Goal: Check status

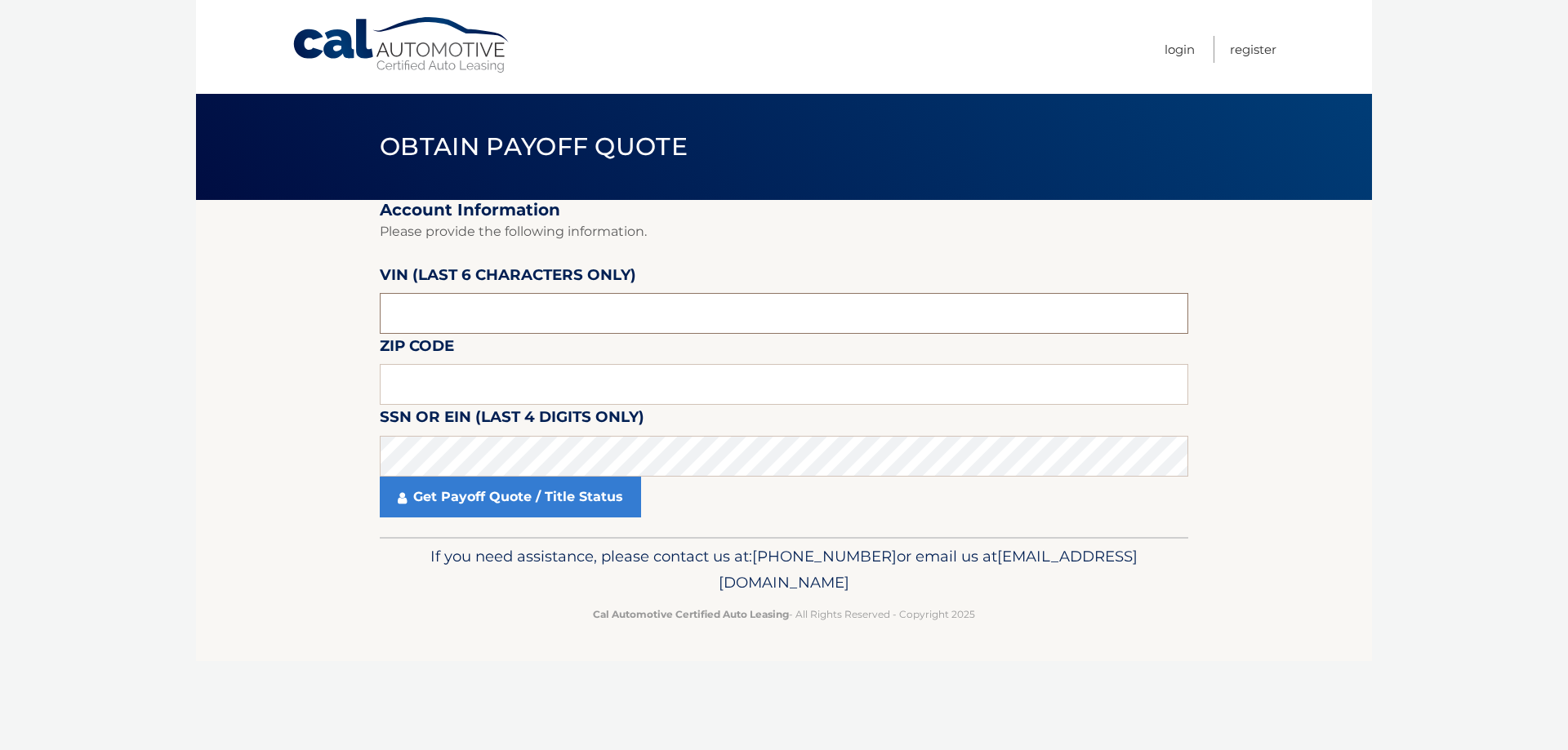
drag, startPoint x: 440, startPoint y: 315, endPoint x: 168, endPoint y: 294, distance: 272.8
click at [180, 299] on body "Cal Automotive Menu Login Register Obtain Payoff Quote" at bounding box center [784, 375] width 1568 height 750
type input "458569"
click at [446, 372] on input "text" at bounding box center [784, 384] width 809 height 41
type input "02341"
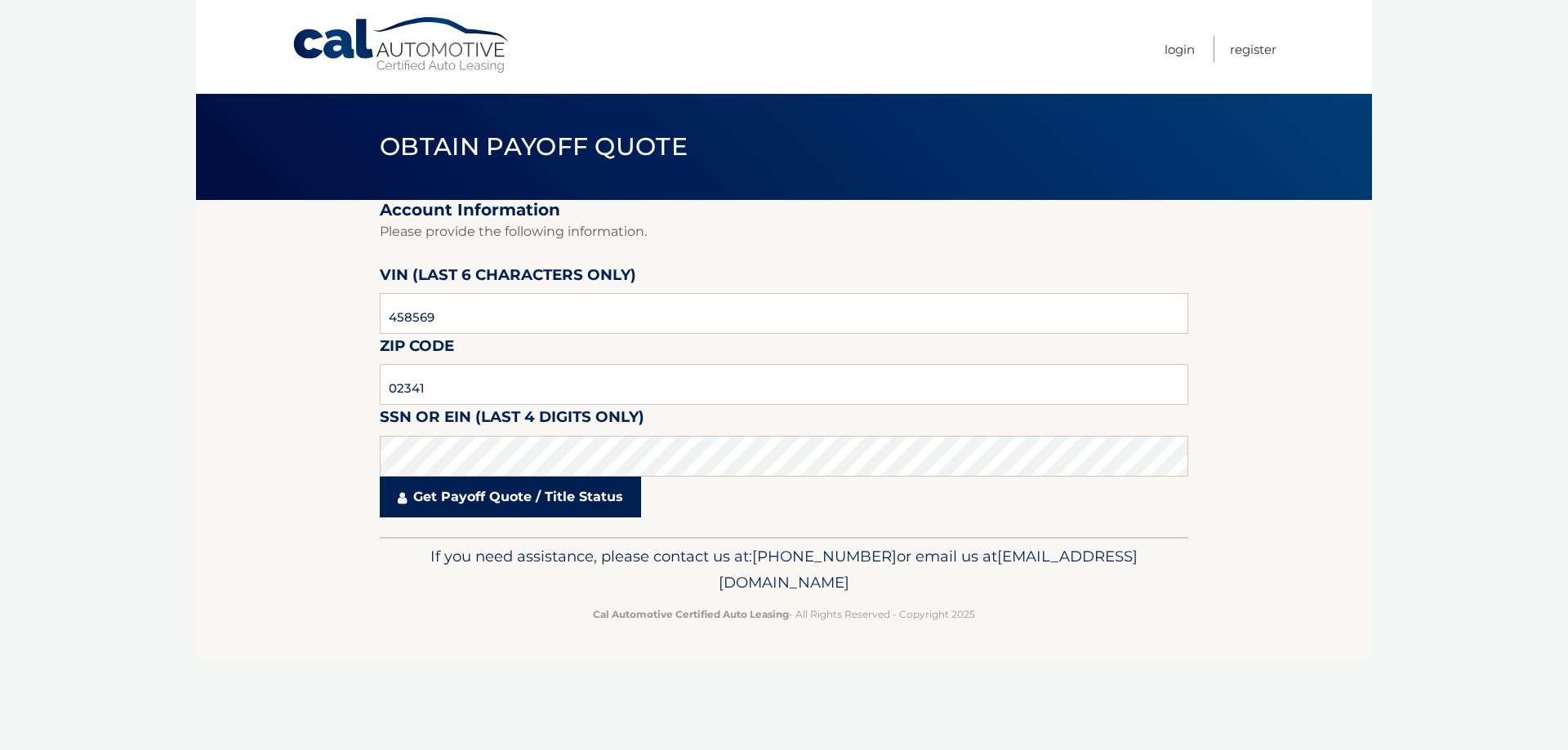
click at [499, 499] on link "Get Payoff Quote / Title Status" at bounding box center [510, 497] width 261 height 41
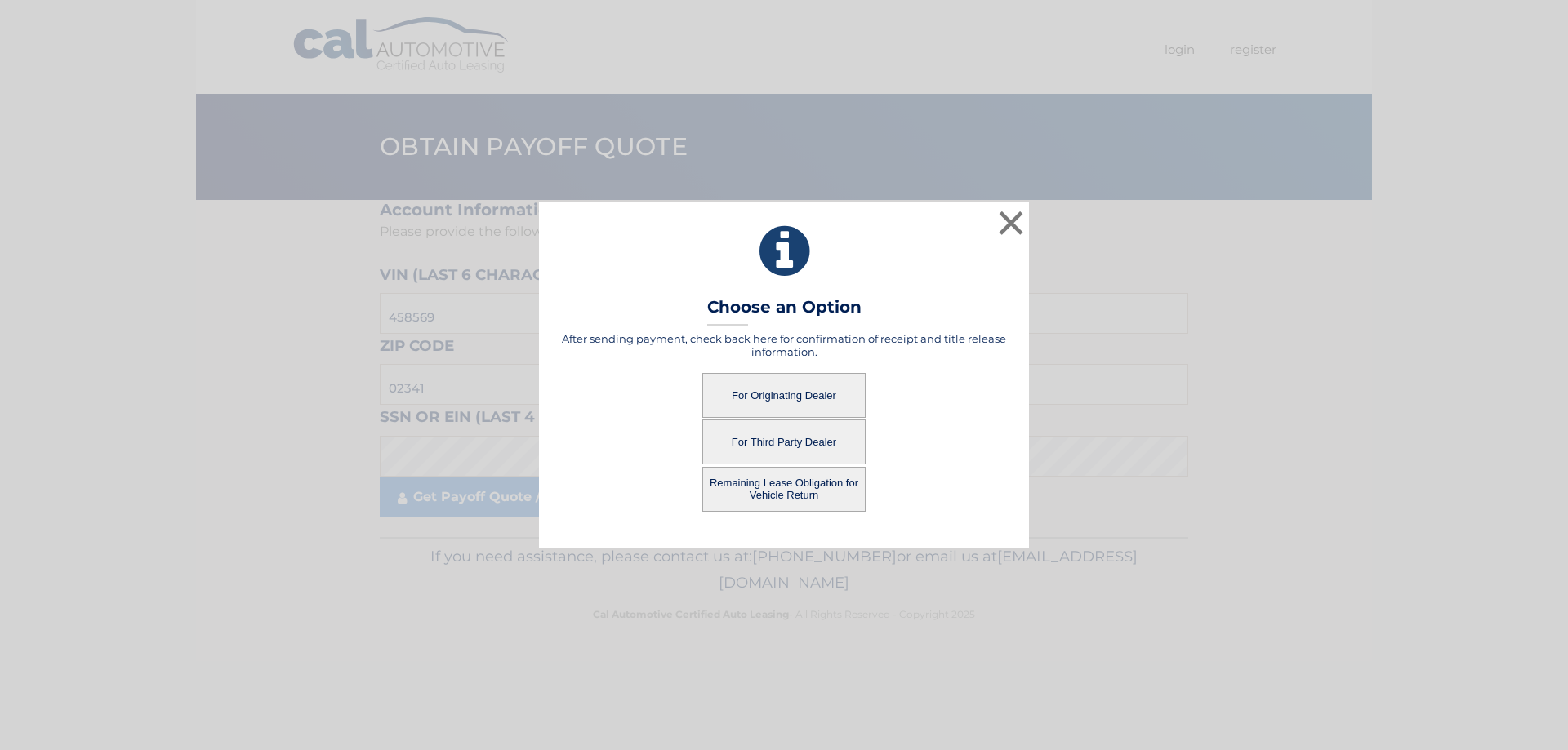
click at [790, 402] on button "For Originating Dealer" at bounding box center [784, 396] width 164 height 45
click at [750, 390] on button "For Originating Dealer" at bounding box center [784, 396] width 164 height 45
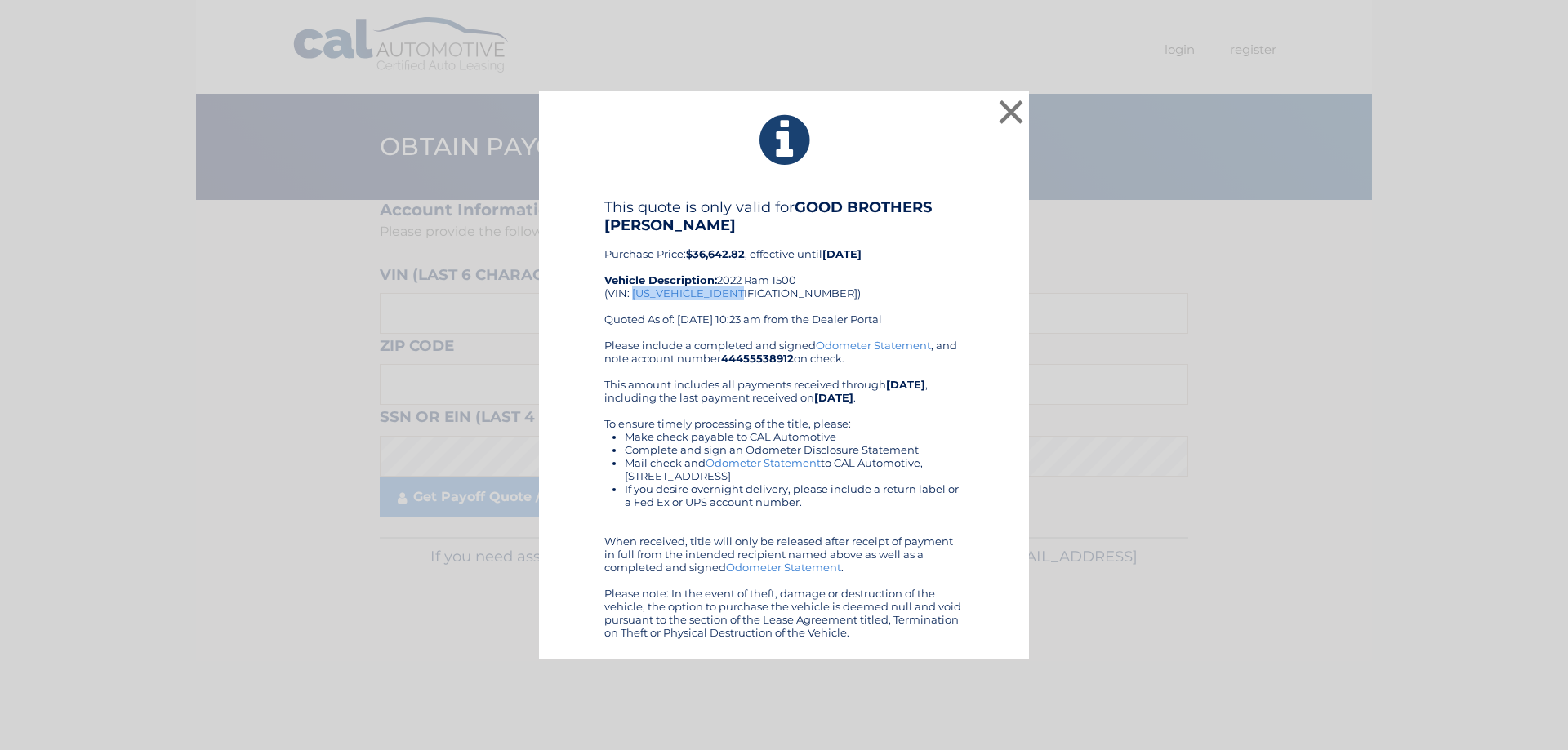
drag, startPoint x: 633, startPoint y: 291, endPoint x: 743, endPoint y: 294, distance: 110.0
click at [743, 294] on div "This quote is only valid for GOOD BROTHERS DODGE Purchase Price: $36,642.82 , e…" at bounding box center [784, 268] width 359 height 140
copy div "1C6SRFFT3NN458569"
click at [1010, 108] on button "×" at bounding box center [1010, 112] width 33 height 33
